Goal: Transaction & Acquisition: Purchase product/service

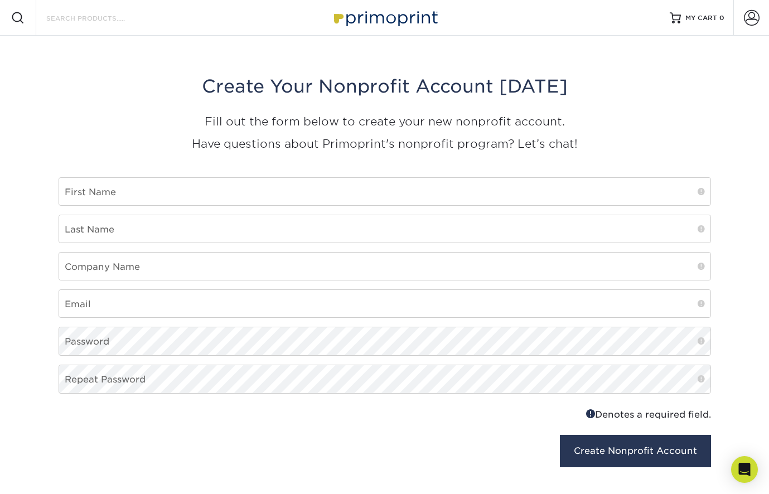
click at [96, 22] on input "Search Products" at bounding box center [99, 17] width 109 height 13
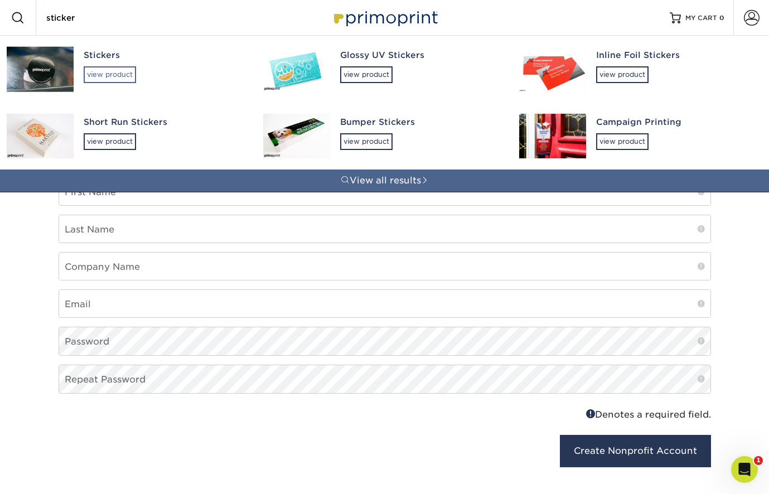
type input "sticker"
click at [100, 69] on div "view product" at bounding box center [110, 74] width 52 height 17
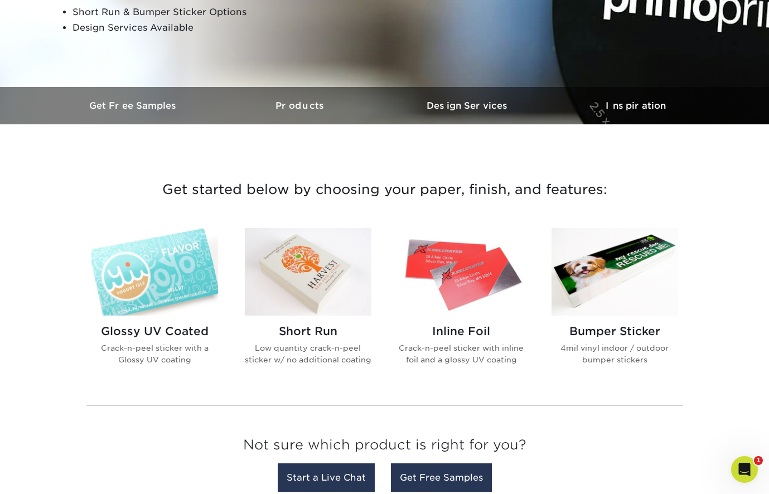
click at [165, 283] on img at bounding box center [155, 272] width 127 height 88
click at [170, 273] on img at bounding box center [155, 272] width 127 height 88
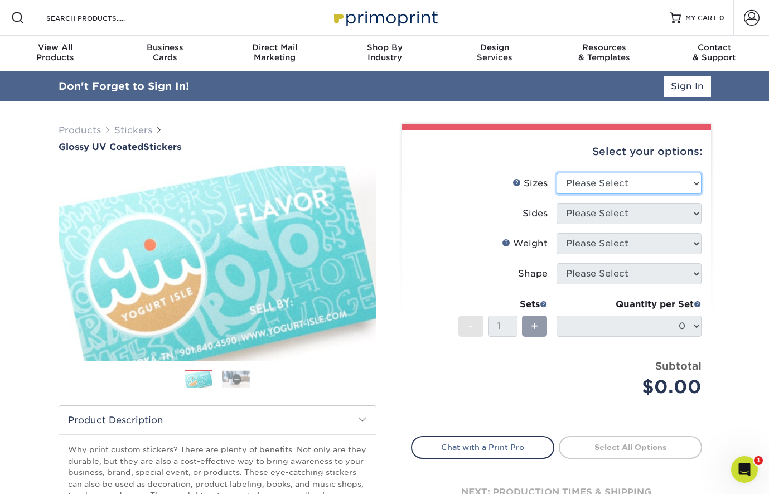
select select "2.00x2.00"
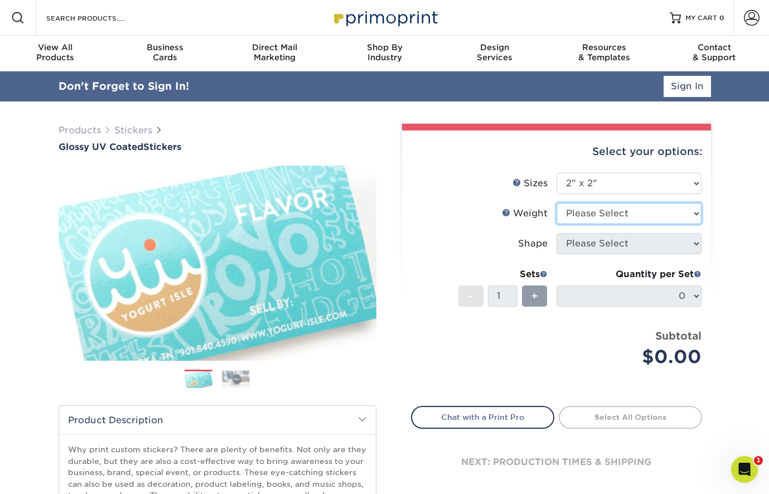
select select "Crack and Peel - Round"
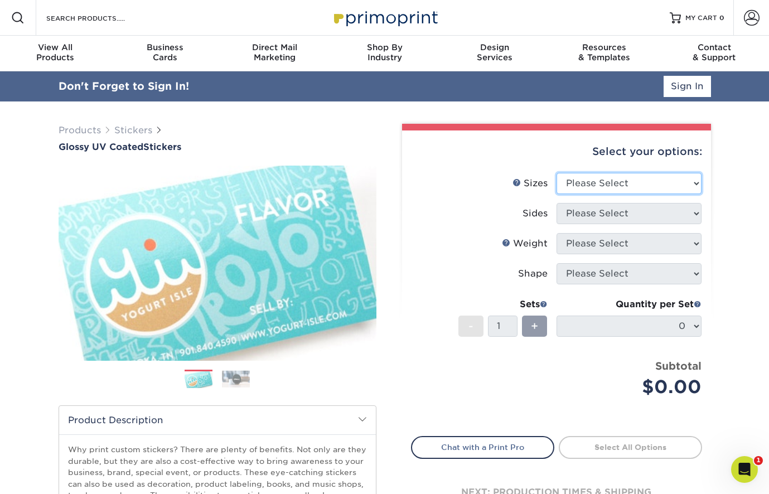
select select "2.00x2.00"
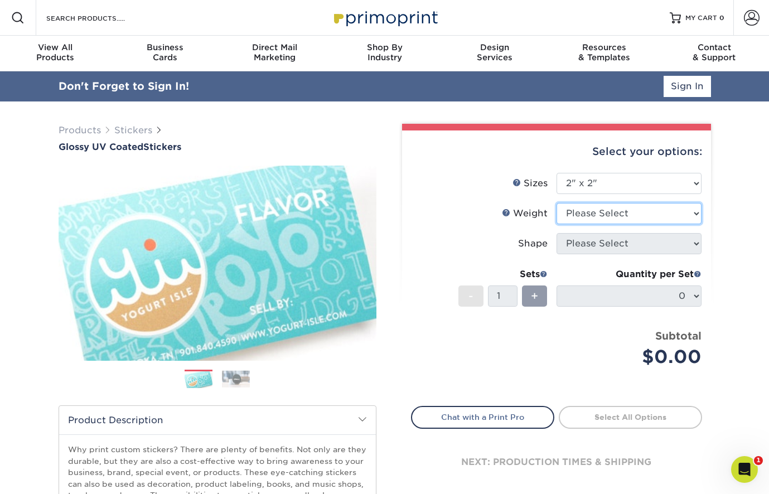
select select "Crack and Peel - Round"
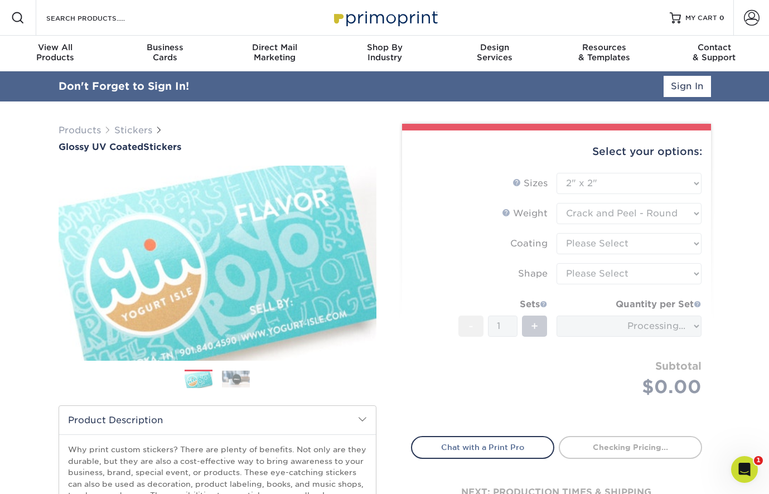
click at [656, 243] on form "Sizes Help Sizes Please Select 1.5" x 2.5" 2" x 2" 2" x 3" 2" x 3.5" 2" x 4" 2"…" at bounding box center [556, 298] width 291 height 251
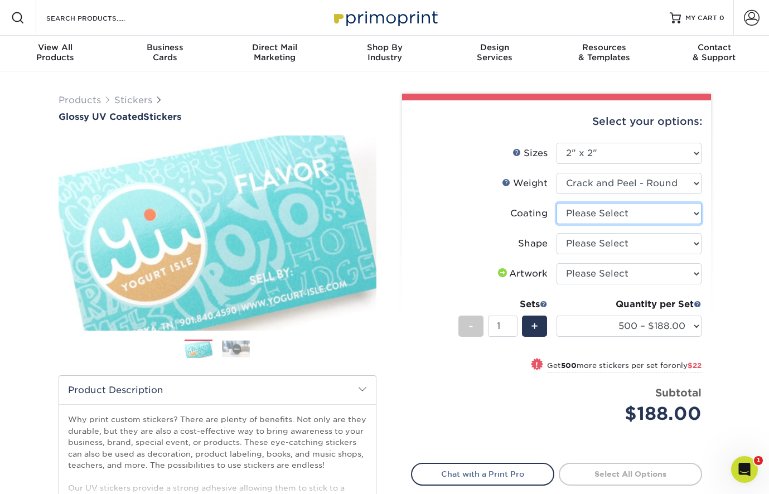
select select "1e8116af-acfc-44b1-83dc-8181aa338834"
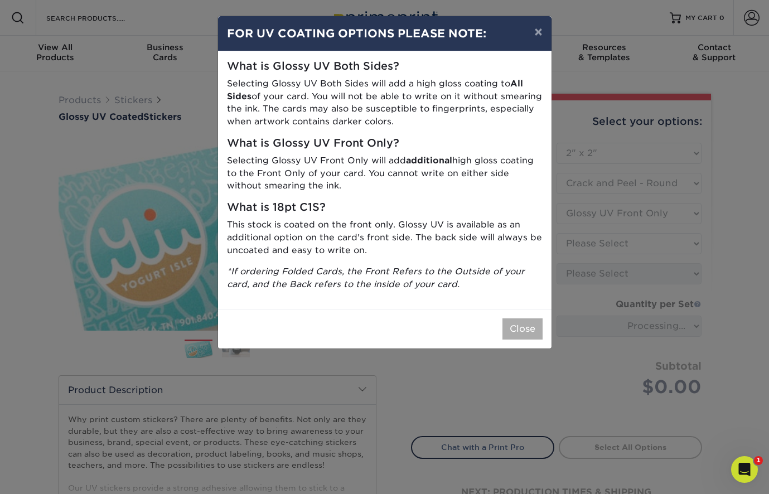
click at [520, 319] on button "Close" at bounding box center [523, 329] width 40 height 21
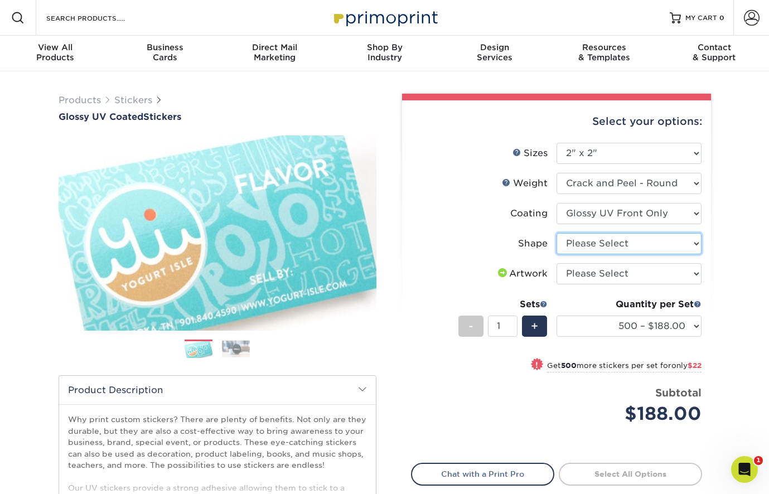
select select "standard"
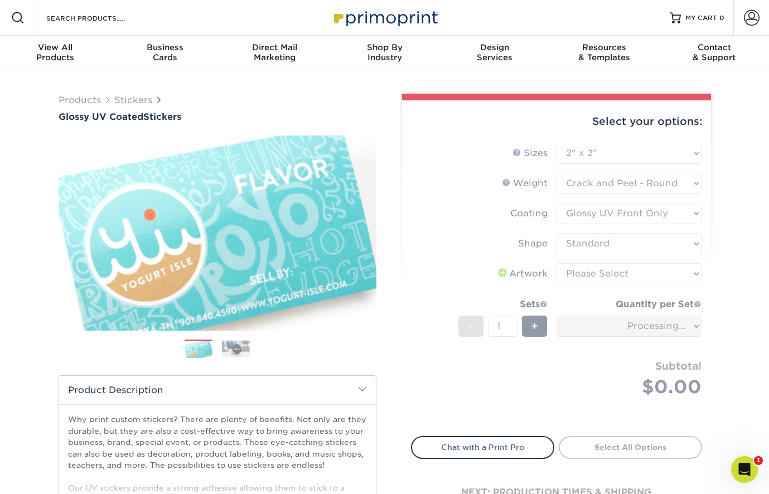
click at [642, 268] on form "Sizes Help Sizes Please Select 1.5" x 2.5" 2" x 2" 2" x 3" 2" x 3.5" 2" x 4" 2"…" at bounding box center [556, 283] width 291 height 281
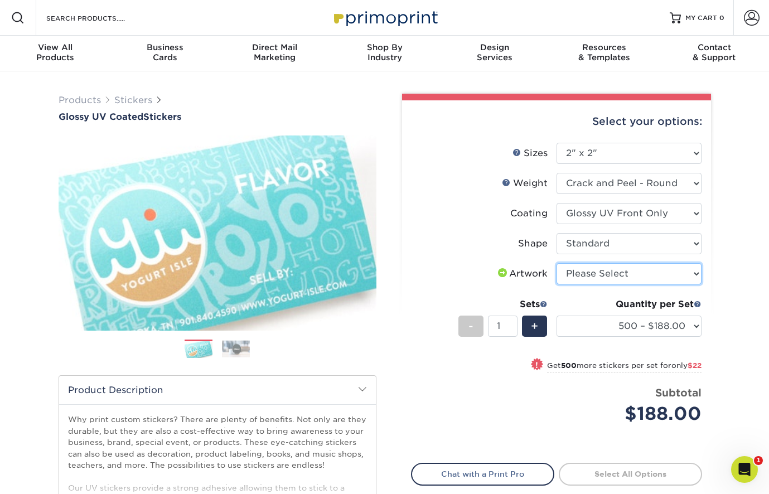
select select "upload"
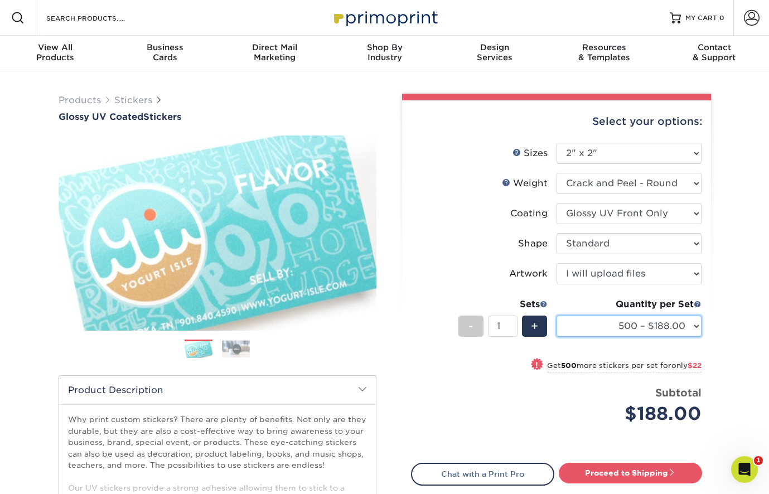
select select "1000 – $210.00"
click at [237, 358] on img at bounding box center [236, 348] width 28 height 17
